Goal: Task Accomplishment & Management: Manage account settings

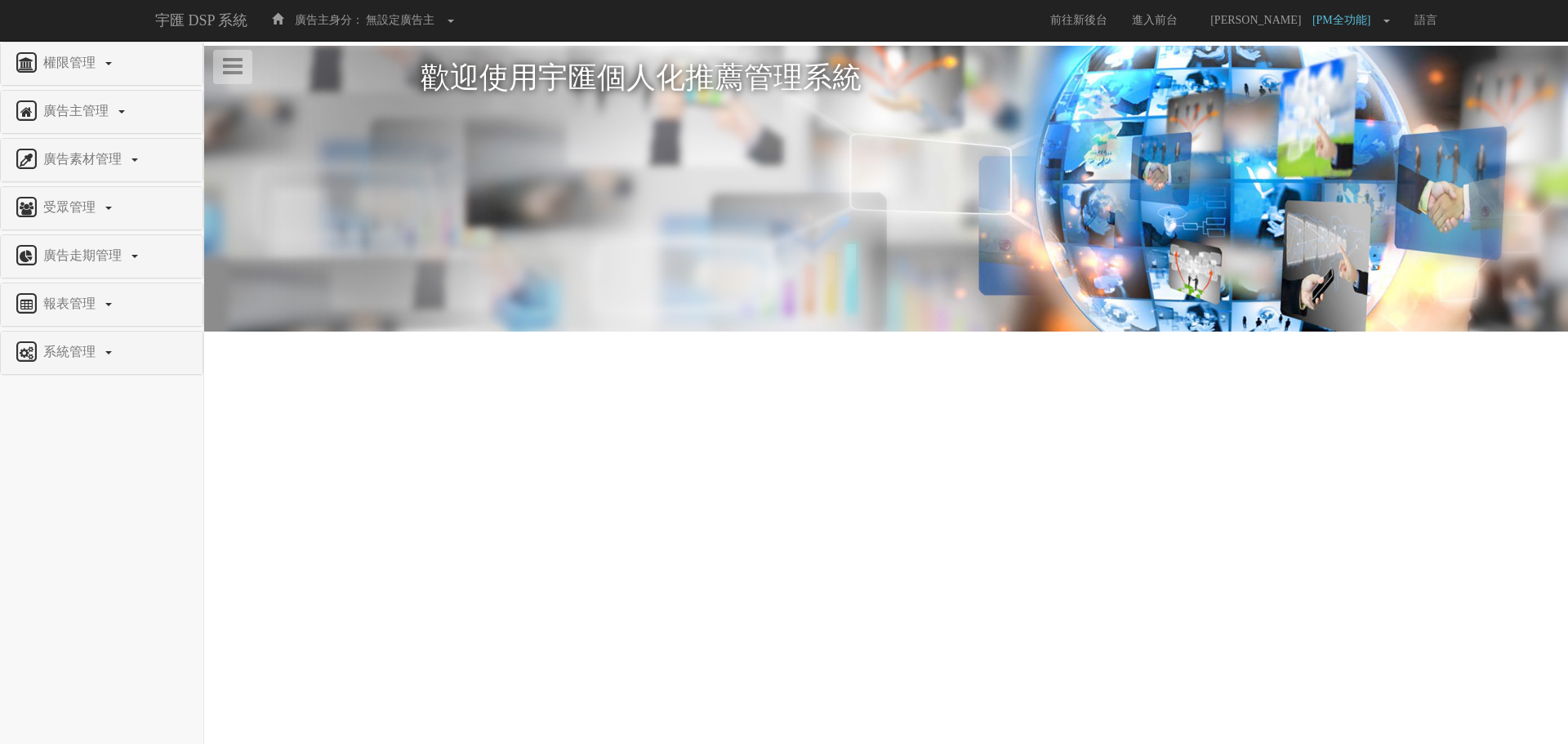
click at [86, 369] on div "系統管理" at bounding box center [101, 353] width 202 height 42
click at [90, 354] on span "系統管理" at bounding box center [72, 351] width 64 height 14
click at [47, 530] on span "媒體可播放版型設定" at bounding box center [70, 524] width 115 height 12
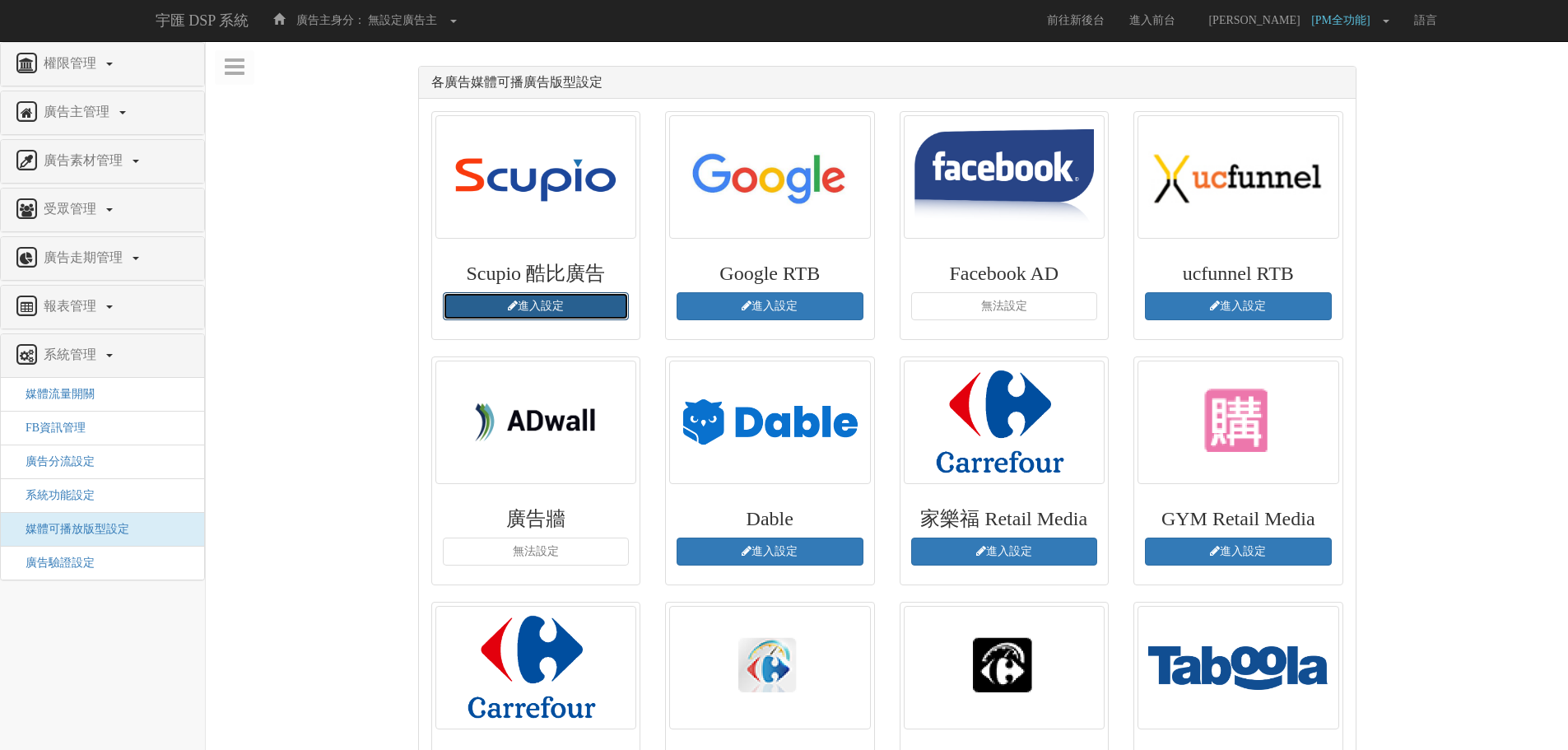
click at [541, 308] on link "進入設定" at bounding box center [536, 306] width 187 height 28
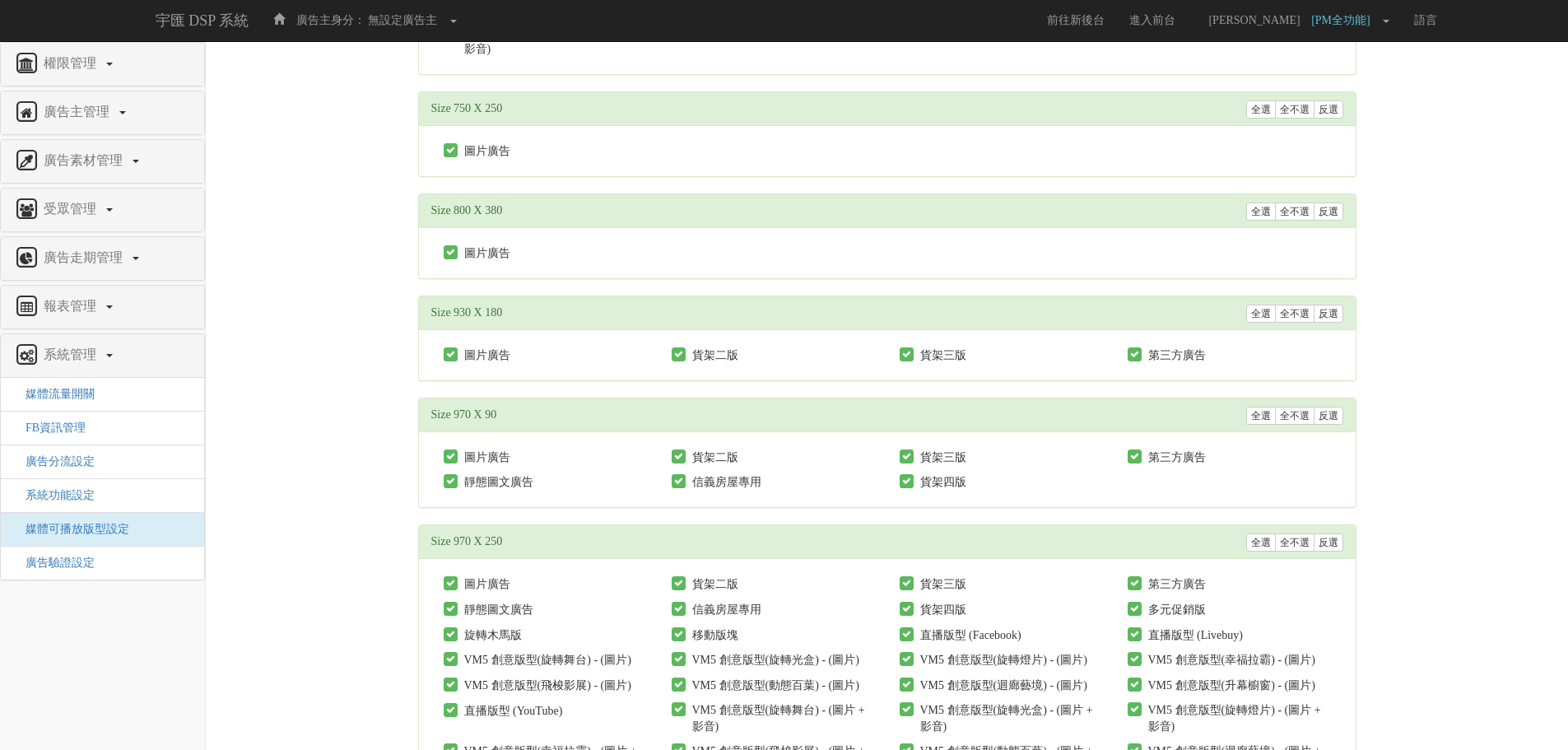
scroll to position [7741, 0]
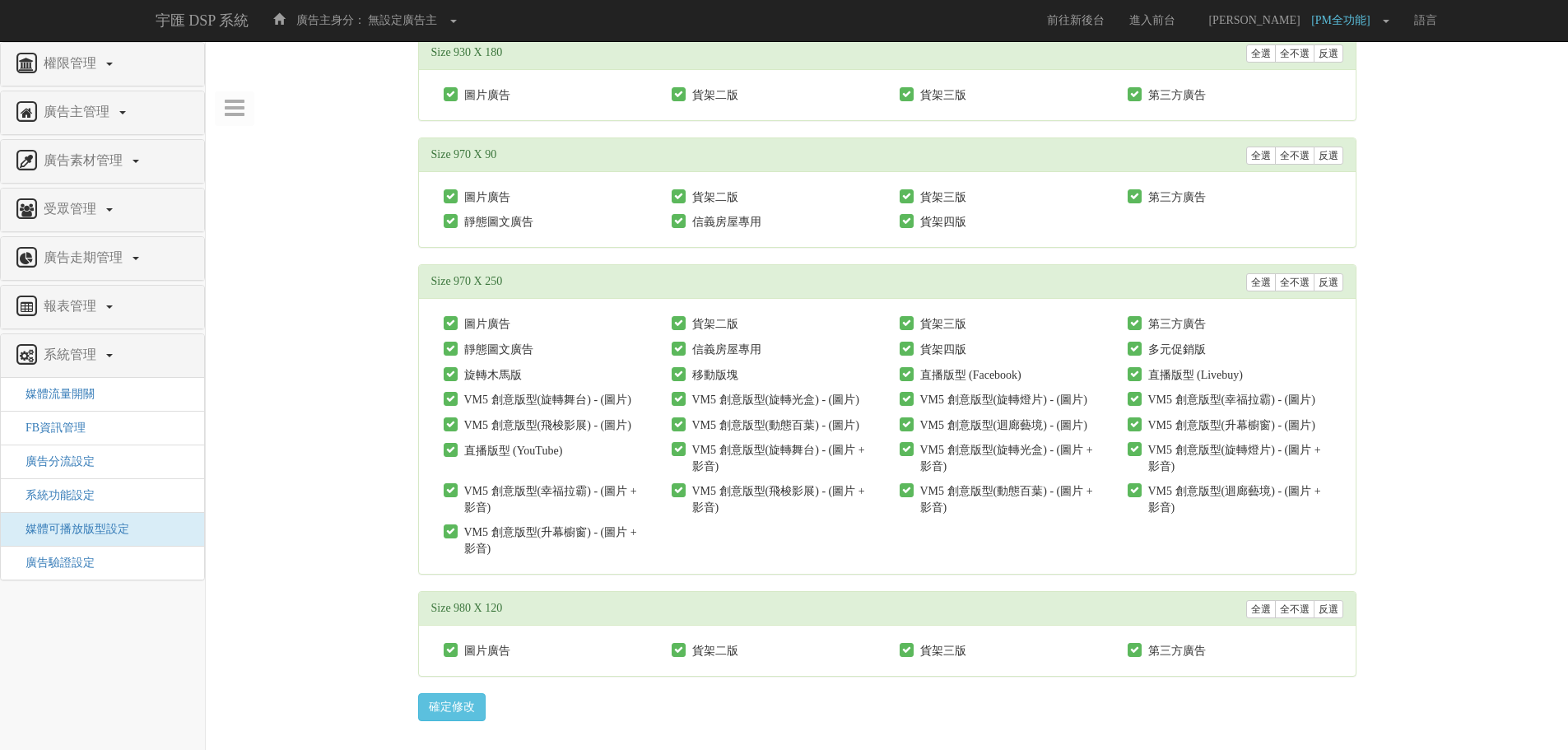
drag, startPoint x: 460, startPoint y: 280, endPoint x: 516, endPoint y: 280, distance: 56.0
click at [516, 280] on div "Size 970 X 250 全選 全不選 反選" at bounding box center [887, 282] width 937 height 33
drag, startPoint x: 433, startPoint y: 312, endPoint x: 628, endPoint y: 542, distance: 301.5
click at [628, 542] on div "圖片廣告 貨架二版 貨架三版" at bounding box center [887, 436] width 937 height 275
click at [775, 571] on div "圖片廣告 貨架二版 貨架三版" at bounding box center [887, 436] width 937 height 275
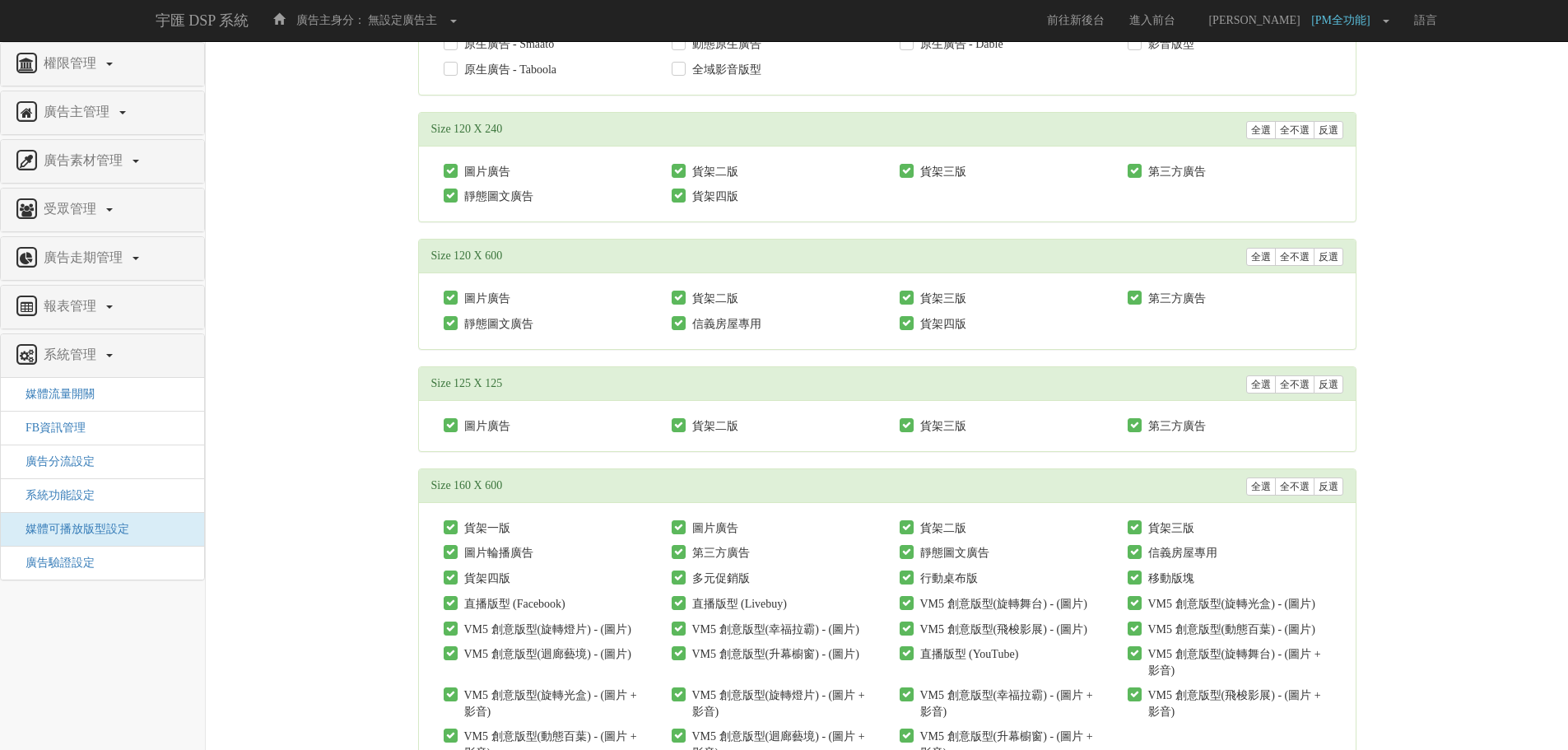
scroll to position [0, 0]
